Goal: Information Seeking & Learning: Learn about a topic

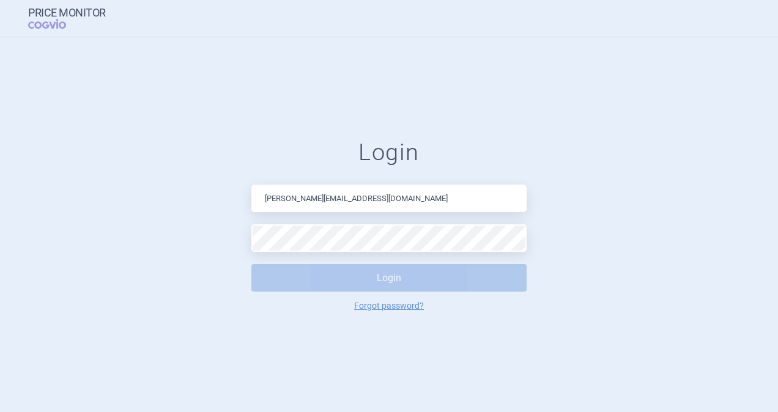
type input "[PERSON_NAME][EMAIL_ADDRESS][DOMAIN_NAME]"
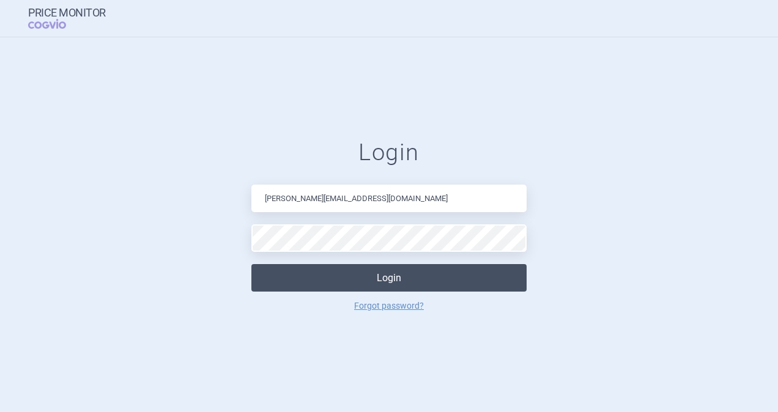
click at [362, 269] on button "Login" at bounding box center [389, 278] width 275 height 28
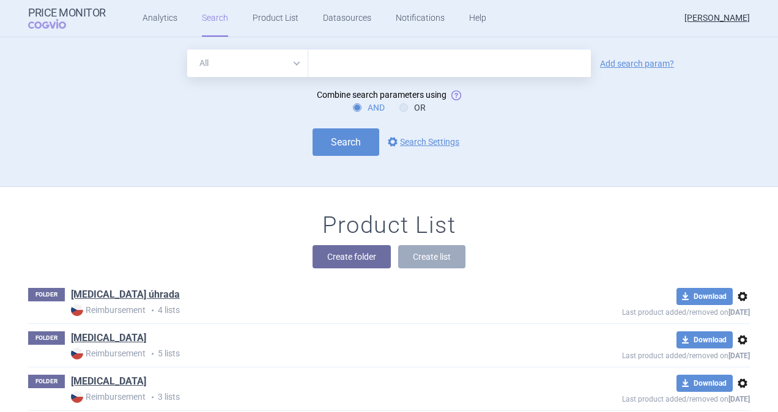
click at [371, 69] on input "text" at bounding box center [449, 64] width 283 height 28
click at [154, 17] on link "Analytics" at bounding box center [160, 18] width 35 height 37
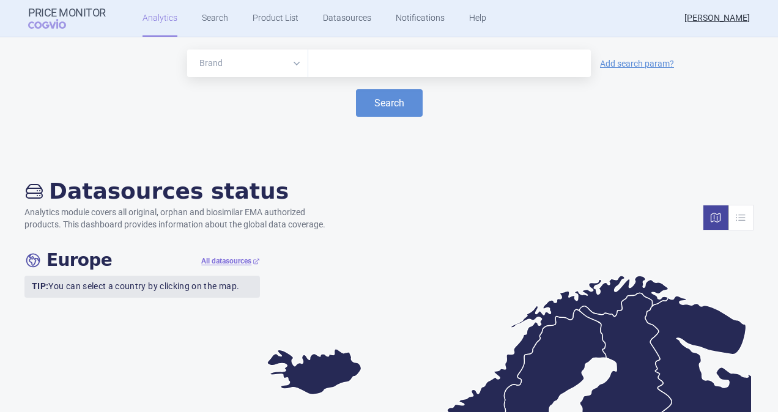
click at [384, 59] on input "text" at bounding box center [450, 64] width 271 height 16
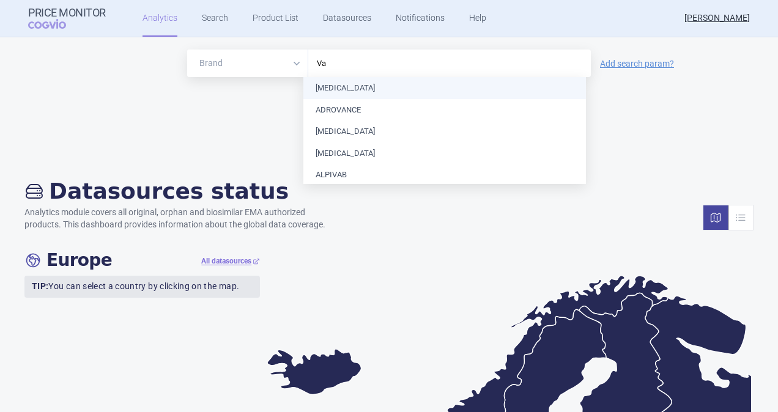
type input "V"
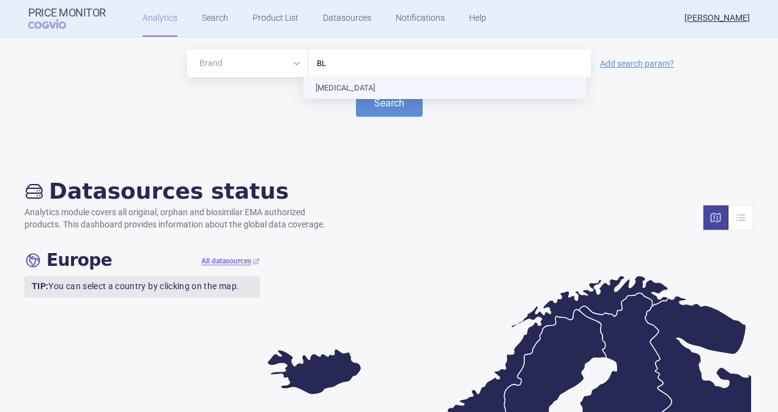
type input "B"
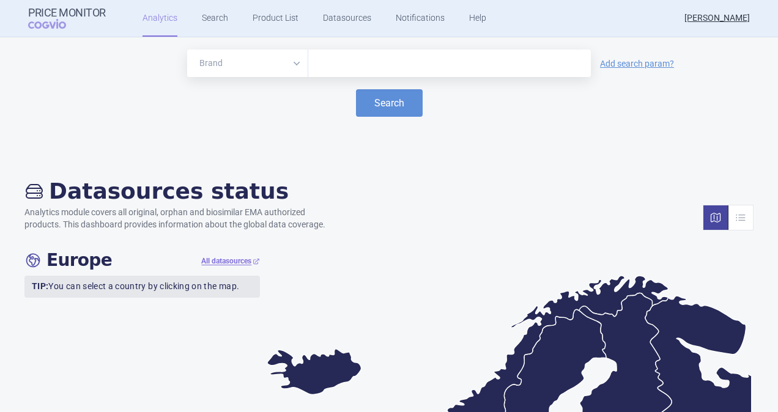
type input "h"
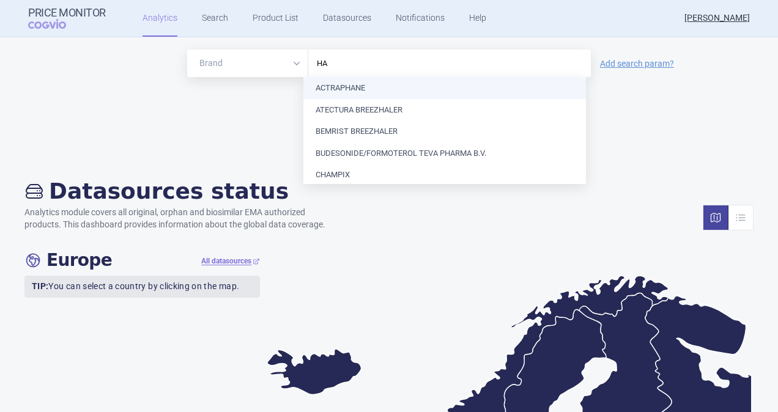
type input "H"
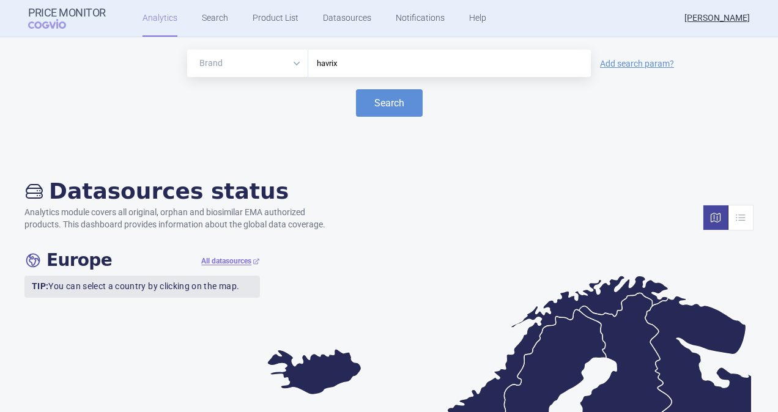
type input "havrix"
click at [356, 89] on button "Search" at bounding box center [389, 103] width 67 height 28
click at [389, 99] on button "Search" at bounding box center [389, 103] width 67 height 28
click at [220, 23] on link "Search" at bounding box center [215, 18] width 26 height 37
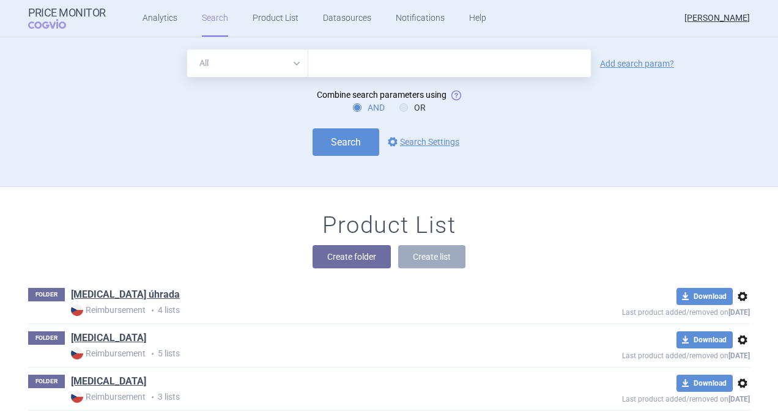
click at [376, 62] on input "text" at bounding box center [449, 64] width 283 height 28
type input "varilrix"
click at [354, 148] on button "Search" at bounding box center [346, 143] width 67 height 28
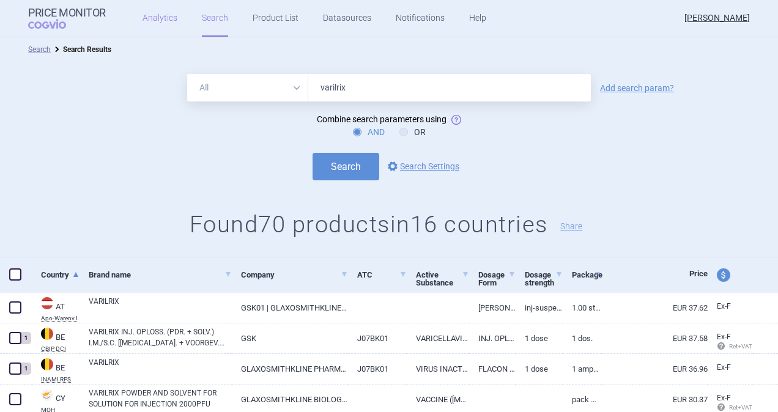
click at [151, 21] on link "Analytics" at bounding box center [160, 18] width 35 height 37
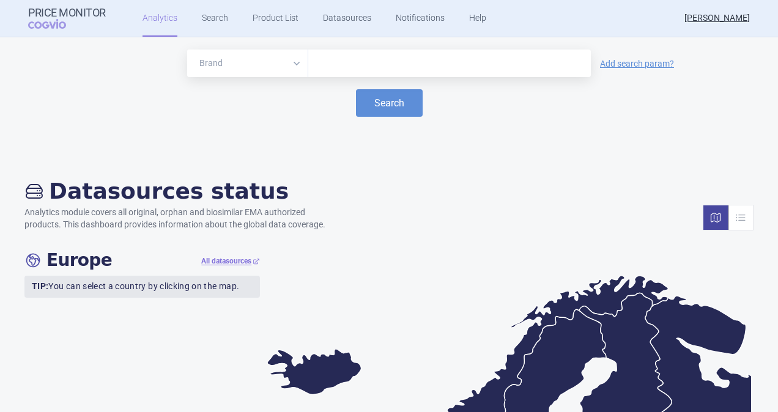
click at [348, 62] on input "text" at bounding box center [450, 64] width 271 height 16
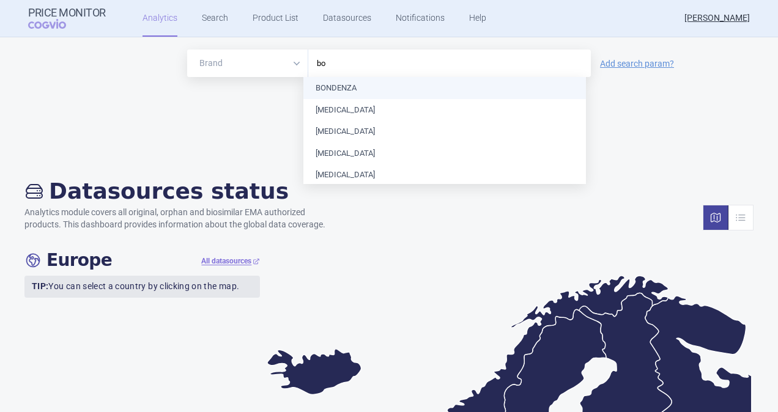
type input "b"
